Goal: Task Accomplishment & Management: Manage account settings

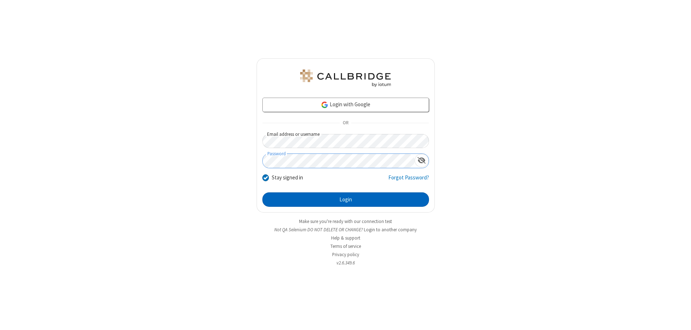
click at [346, 200] on button "Login" at bounding box center [346, 199] width 167 height 14
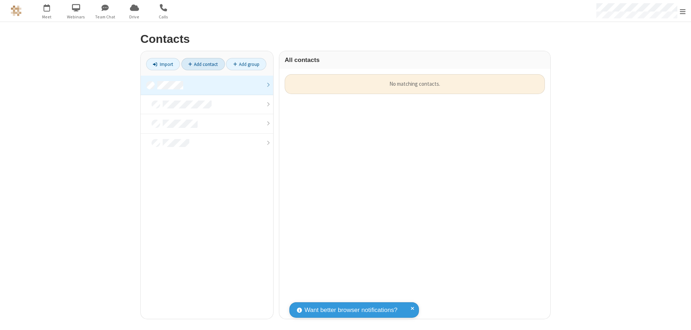
click at [207, 85] on link at bounding box center [207, 85] width 133 height 19
click at [203, 64] on link "Add contact" at bounding box center [204, 64] width 44 height 12
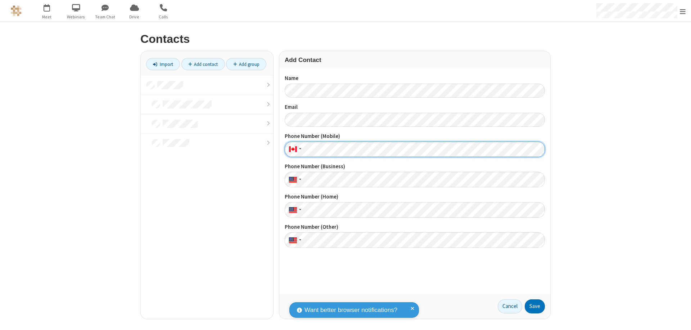
click at [535, 306] on button "Save" at bounding box center [535, 306] width 20 height 14
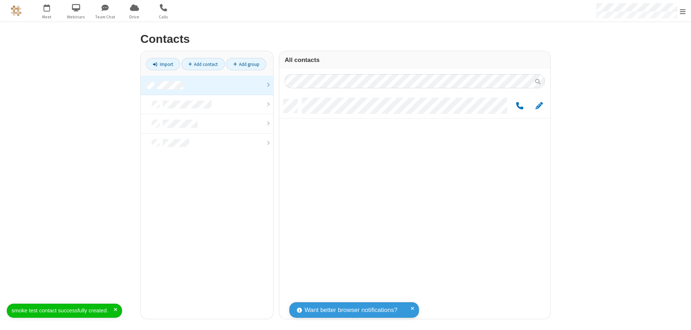
scroll to position [220, 266]
click at [203, 64] on link "Add contact" at bounding box center [204, 64] width 44 height 12
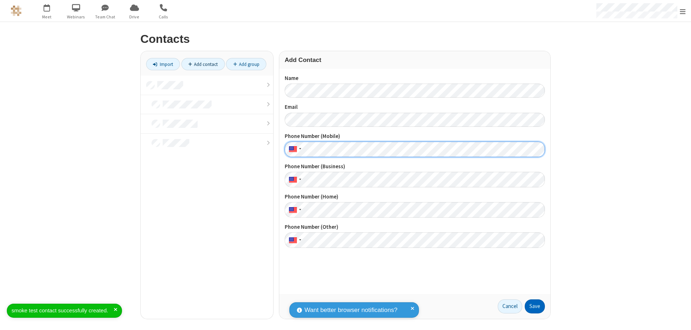
click at [535, 306] on button "Save" at bounding box center [535, 306] width 20 height 14
